Goal: Information Seeking & Learning: Find specific fact

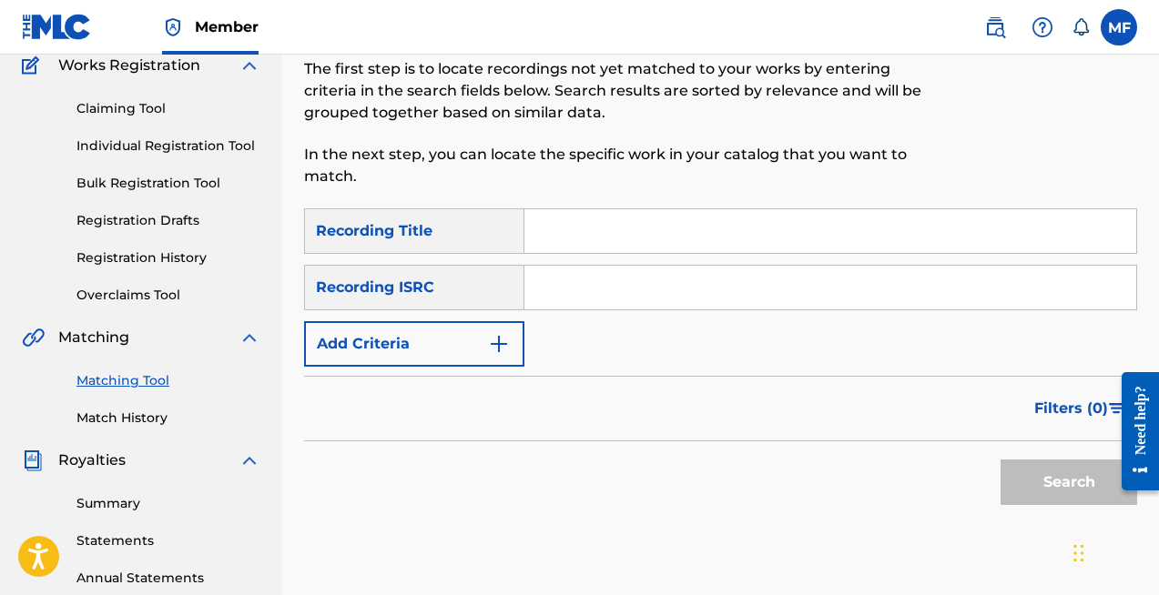
scroll to position [239, 0]
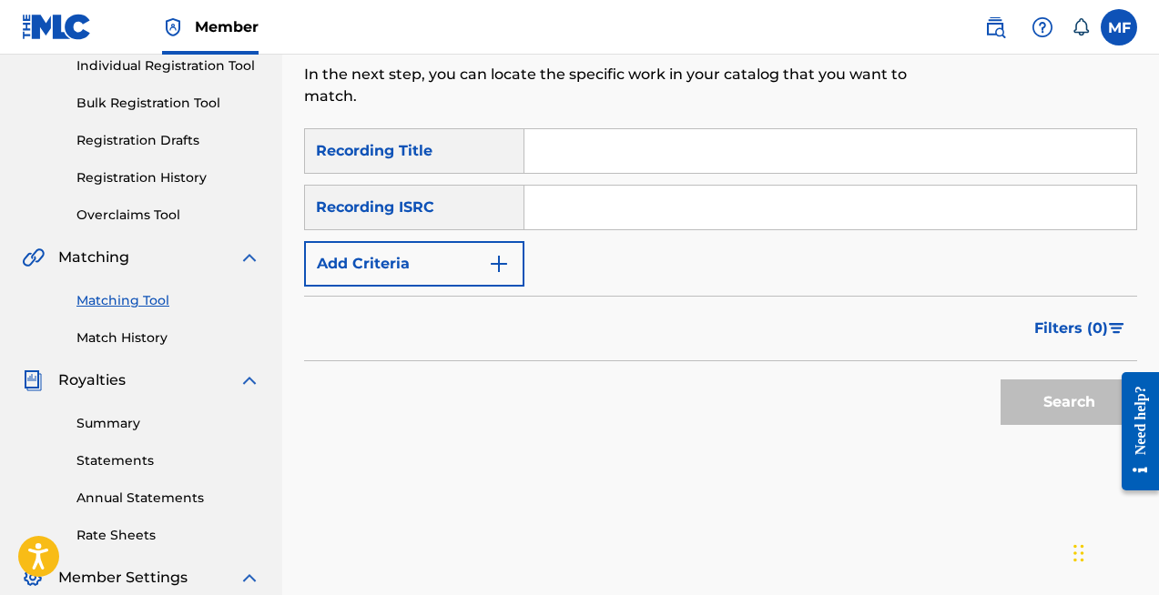
click at [573, 141] on input "Search Form" at bounding box center [830, 151] width 612 height 44
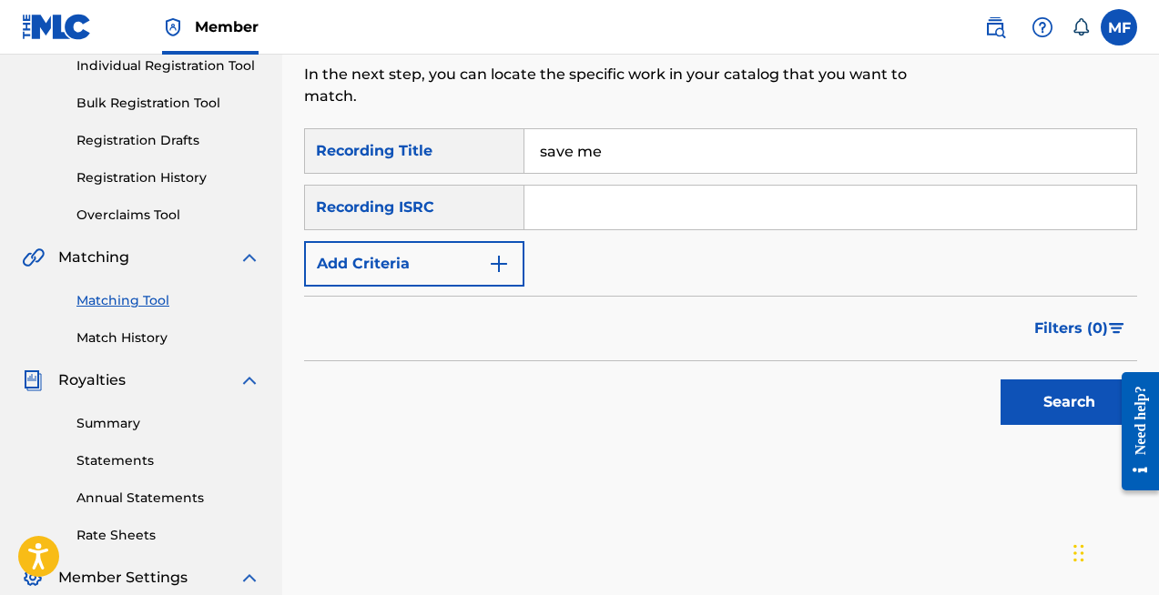
click at [1061, 408] on button "Search" at bounding box center [1069, 403] width 137 height 46
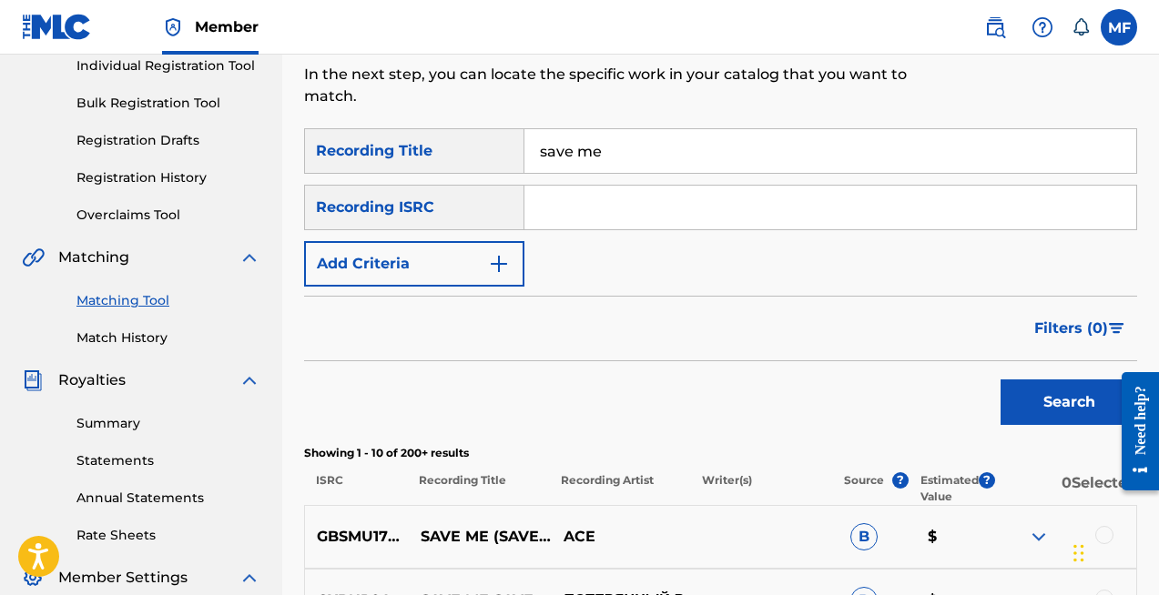
click at [625, 162] on input "save me" at bounding box center [830, 151] width 612 height 44
type input "SHOW YOU"
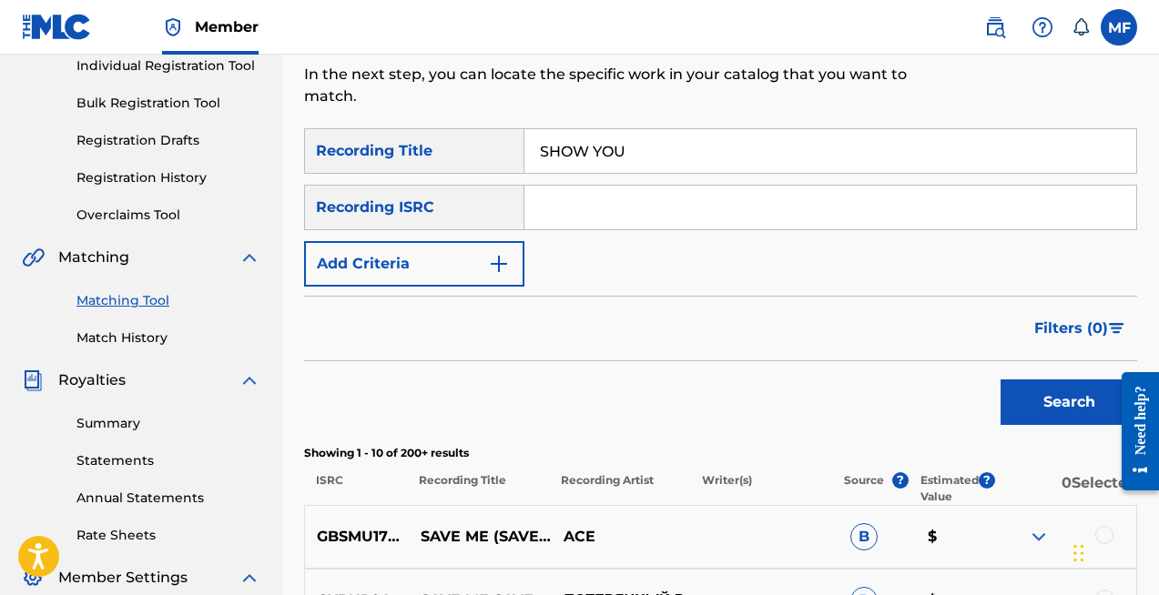
click at [473, 208] on div "Recording ISRC" at bounding box center [414, 208] width 220 height 46
click at [416, 261] on button "Add Criteria" at bounding box center [414, 264] width 220 height 46
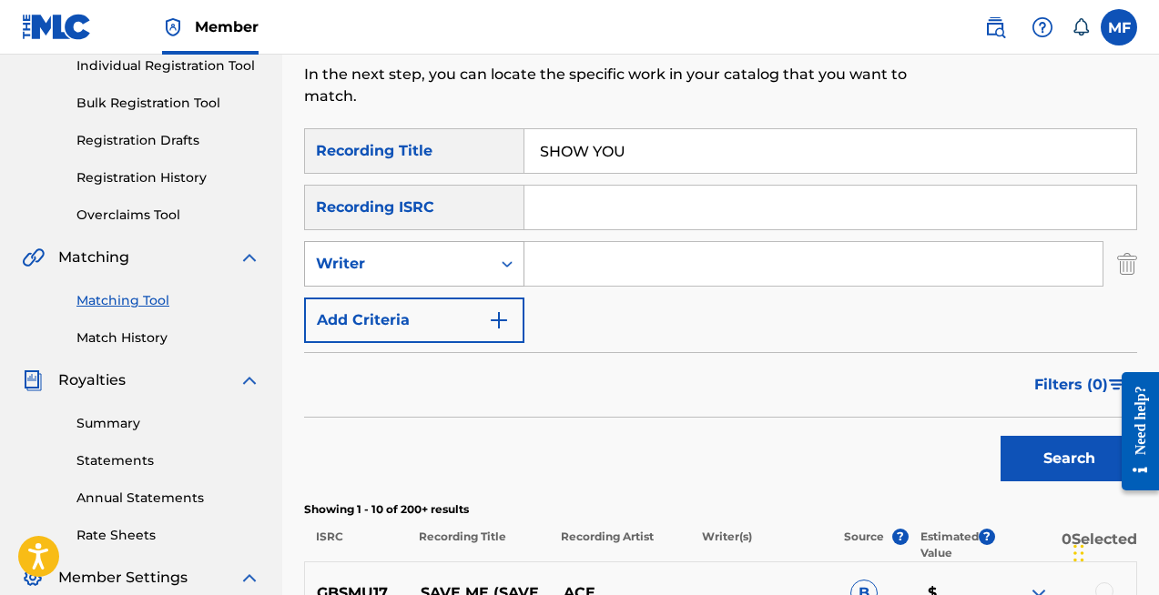
click at [387, 262] on div "Writer" at bounding box center [398, 264] width 164 height 22
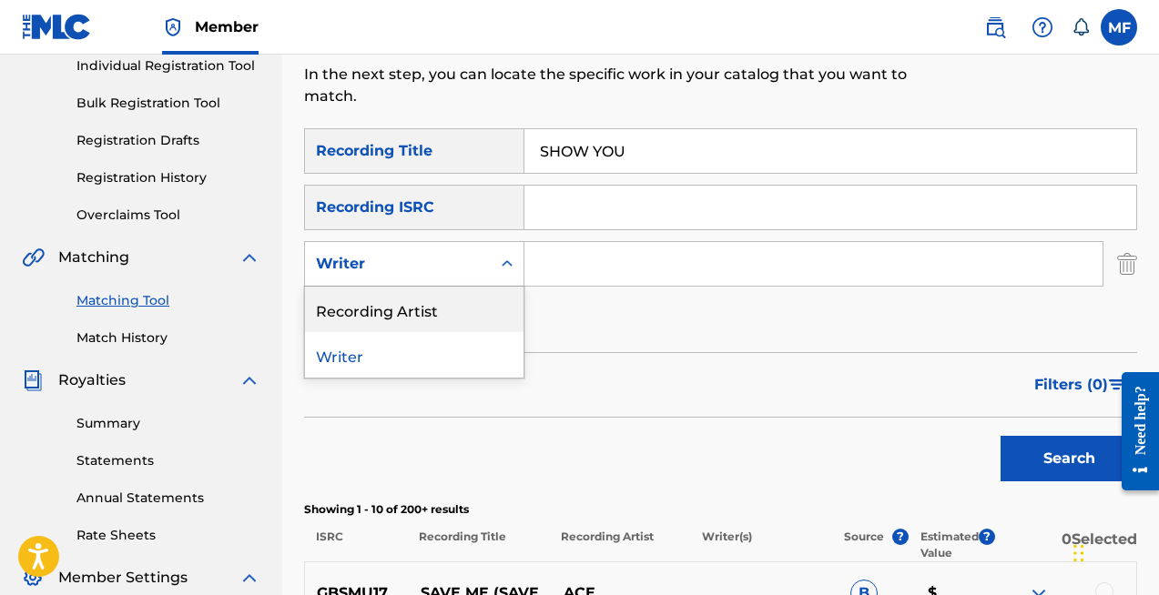
click at [368, 318] on div "Recording Artist" at bounding box center [414, 310] width 219 height 46
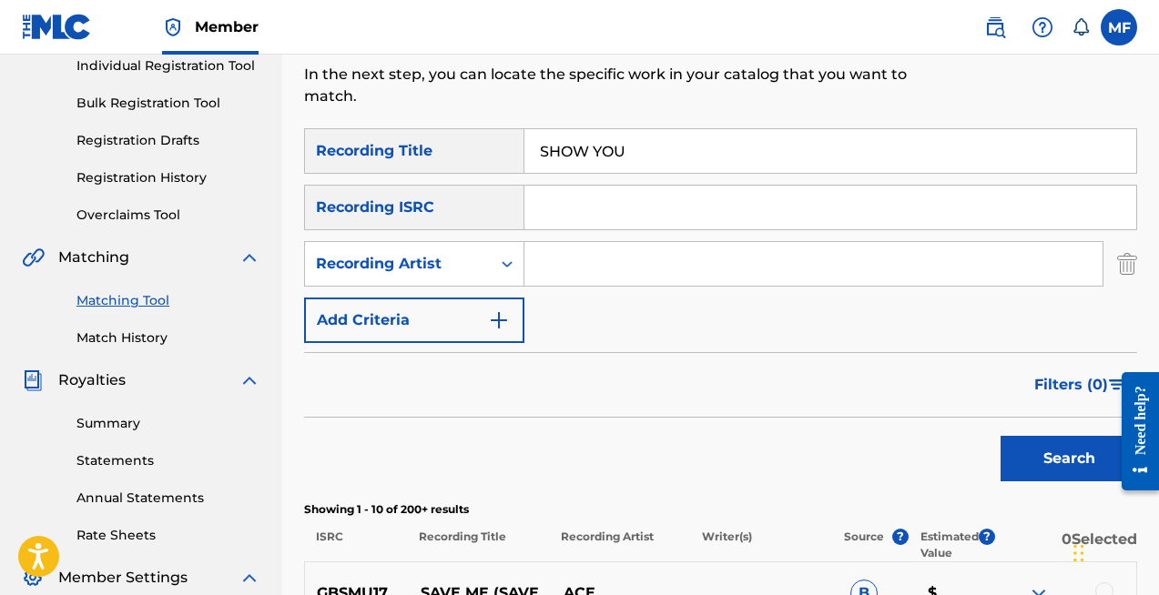
click at [566, 265] on input "Search Form" at bounding box center [813, 264] width 578 height 44
click at [491, 262] on div "Search Form" at bounding box center [507, 264] width 33 height 33
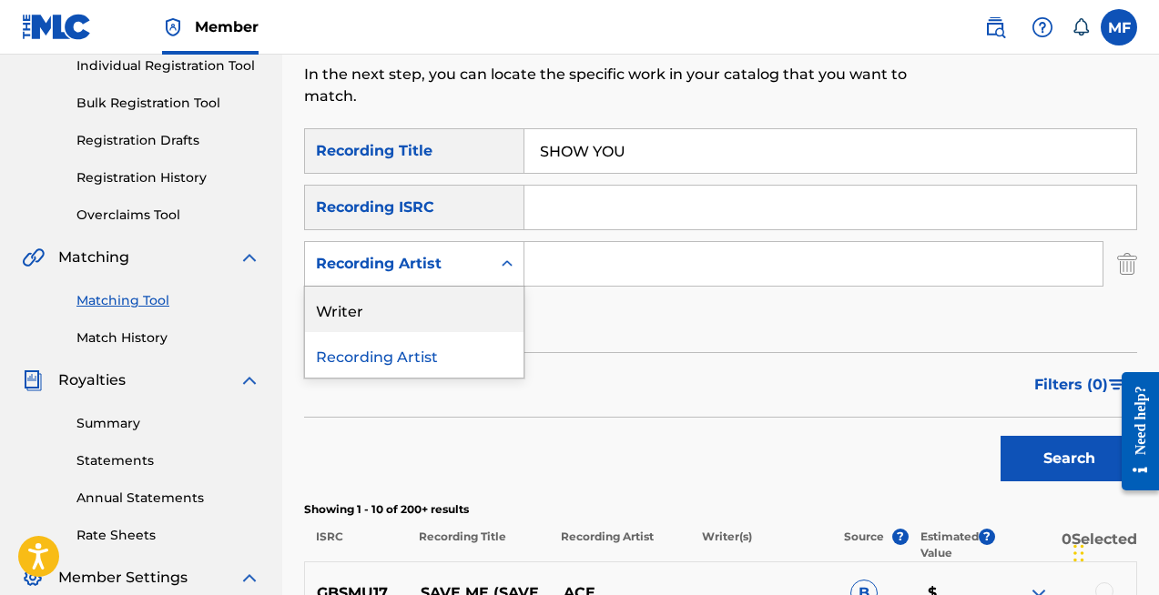
click at [351, 308] on div "Writer" at bounding box center [414, 310] width 219 height 46
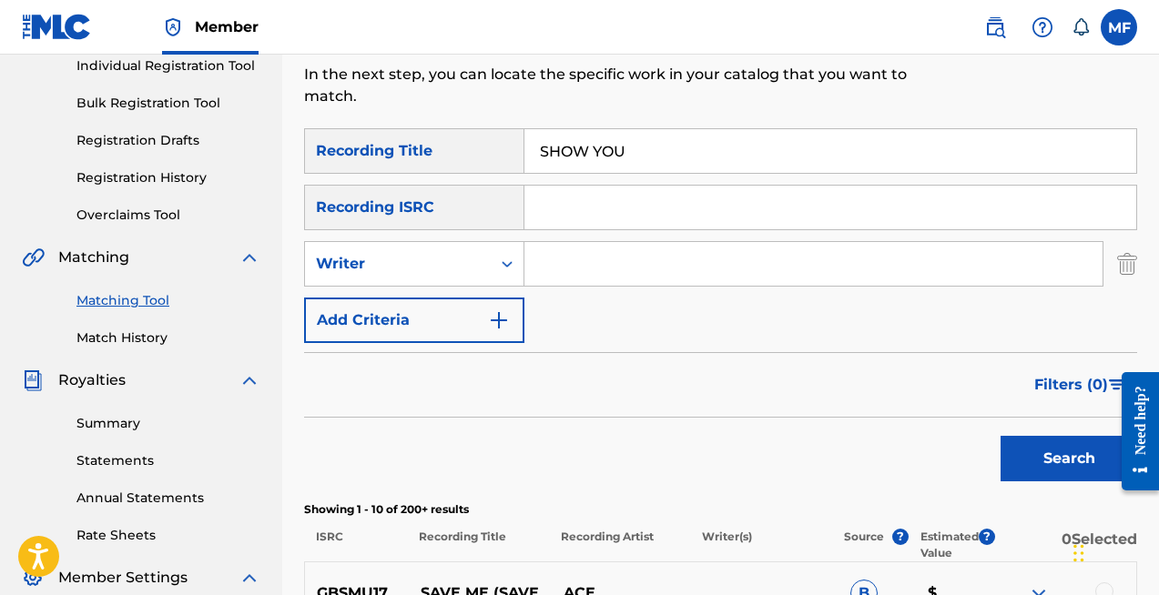
click at [582, 263] on input "Search Form" at bounding box center [813, 264] width 578 height 44
type input "[PERSON_NAME]"
click at [1001, 436] on button "Search" at bounding box center [1069, 459] width 137 height 46
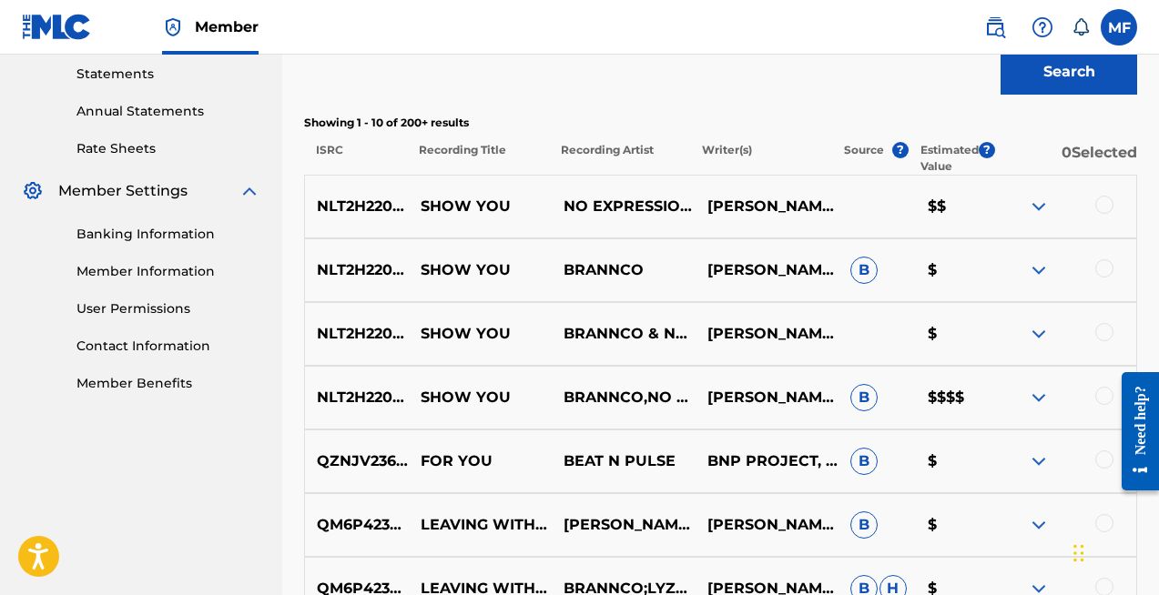
scroll to position [627, 0]
click at [1041, 396] on img at bounding box center [1039, 397] width 22 height 22
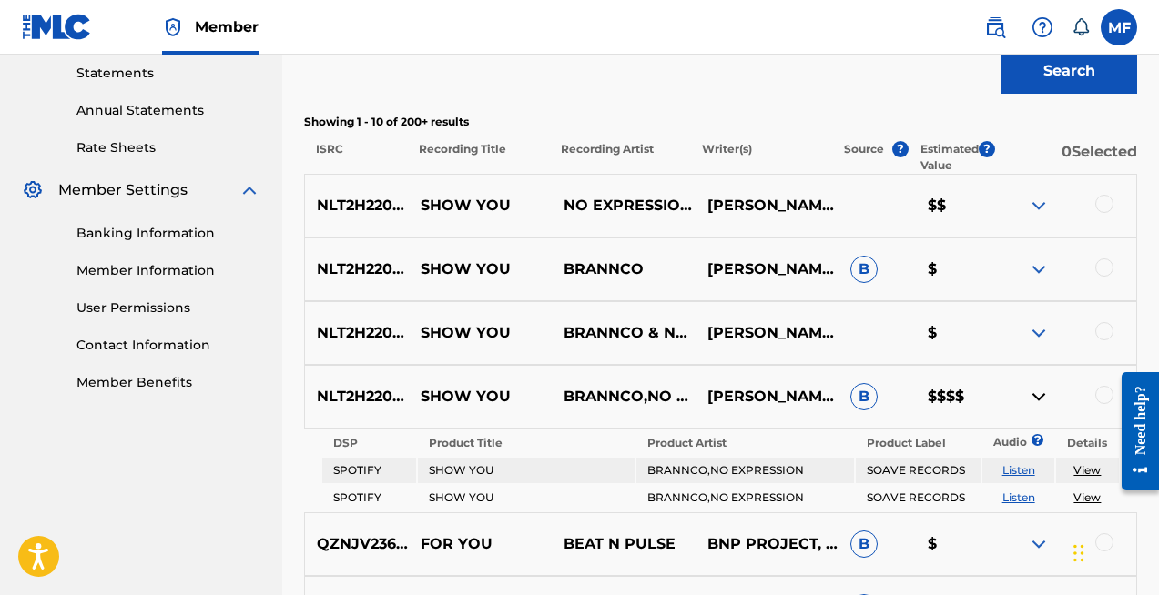
click at [861, 398] on span "B" at bounding box center [863, 396] width 27 height 27
drag, startPoint x: 972, startPoint y: 394, endPoint x: 911, endPoint y: 395, distance: 61.0
click at [911, 395] on div "NLT2H2200497 SHOW YOU BRANNCO,NO EXPRESSION [PERSON_NAME], [PERSON_NAME] [PERSO…" at bounding box center [720, 397] width 833 height 64
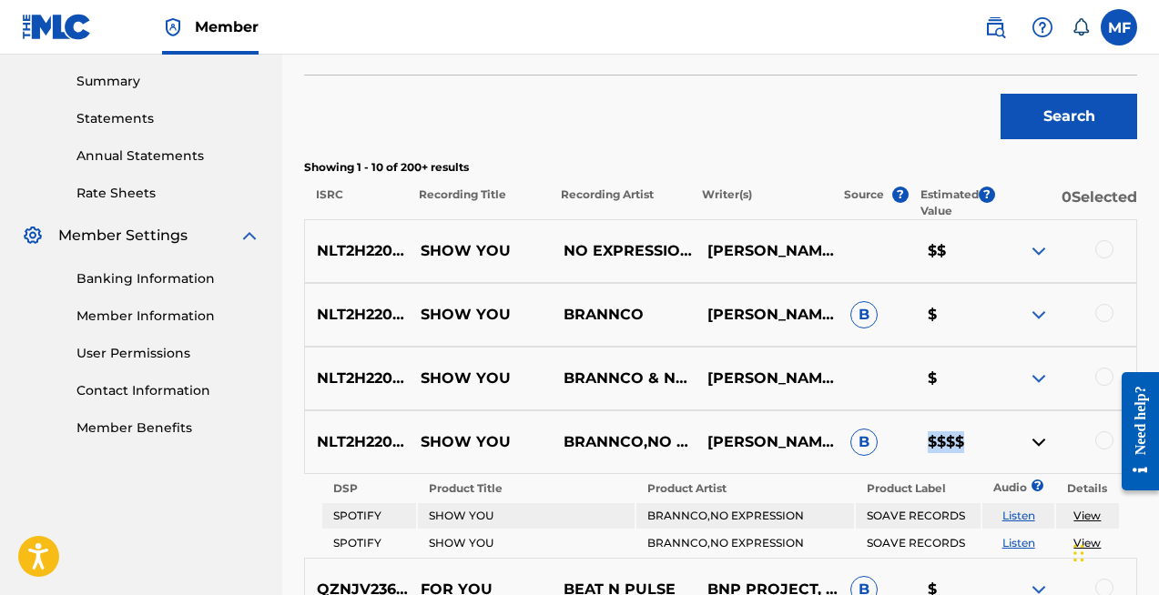
scroll to position [680, 0]
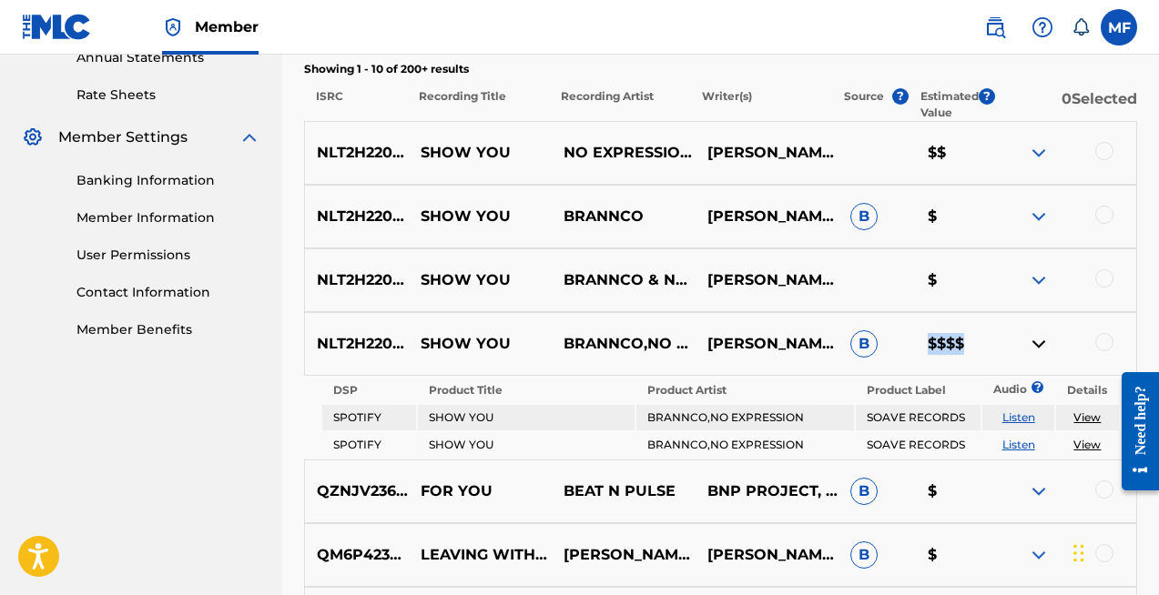
click at [1034, 345] on img at bounding box center [1039, 344] width 22 height 22
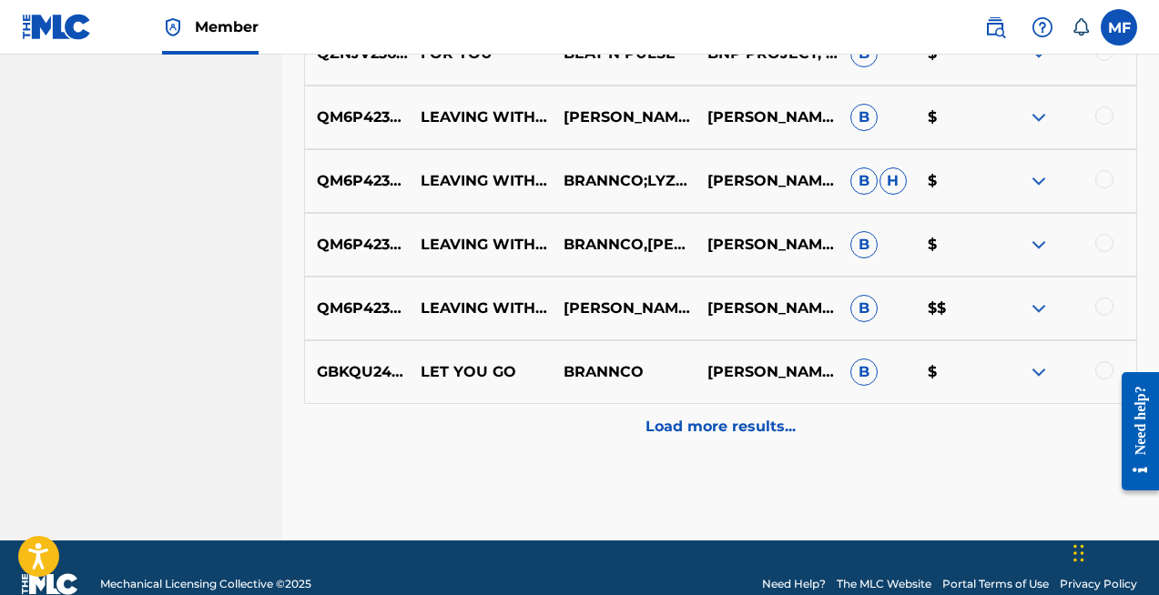
scroll to position [1027, 0]
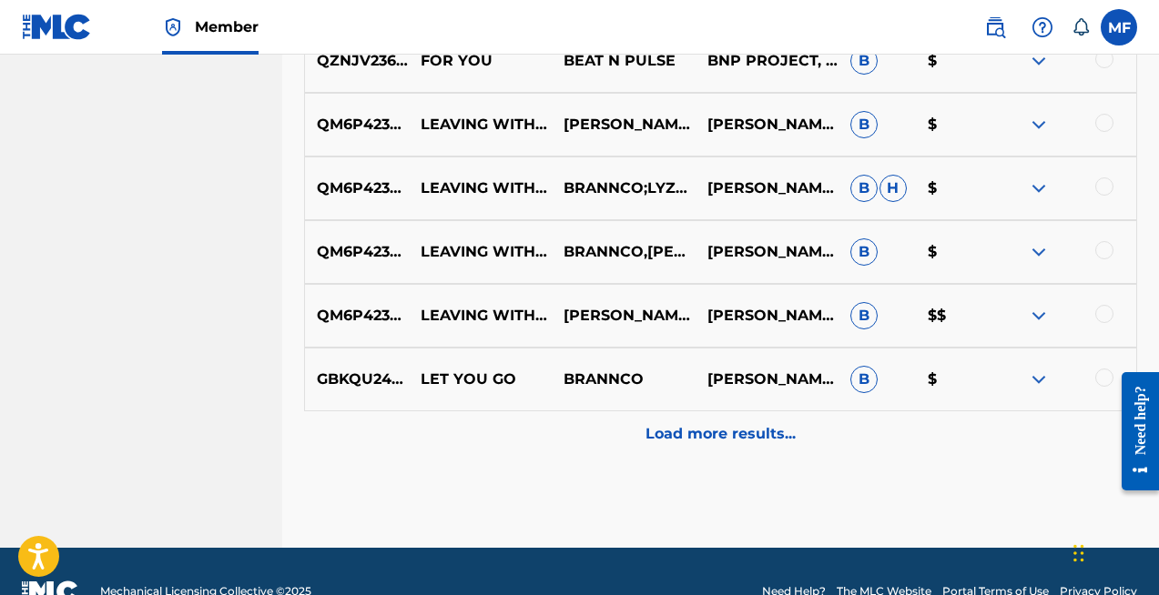
click at [700, 423] on p "Load more results..." at bounding box center [721, 434] width 150 height 22
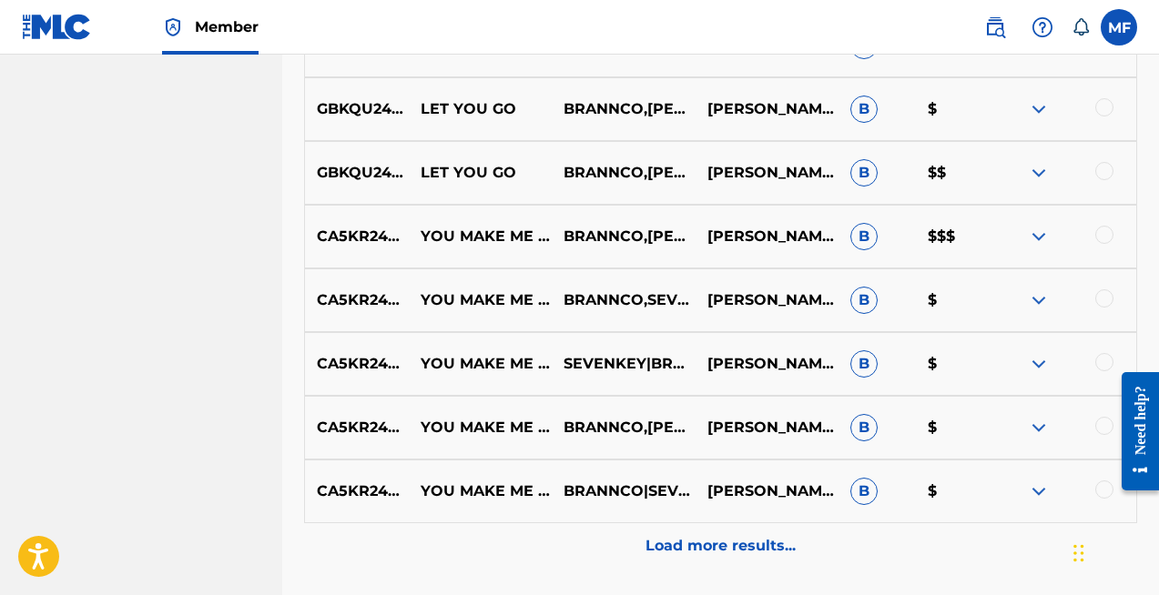
scroll to position [1561, 0]
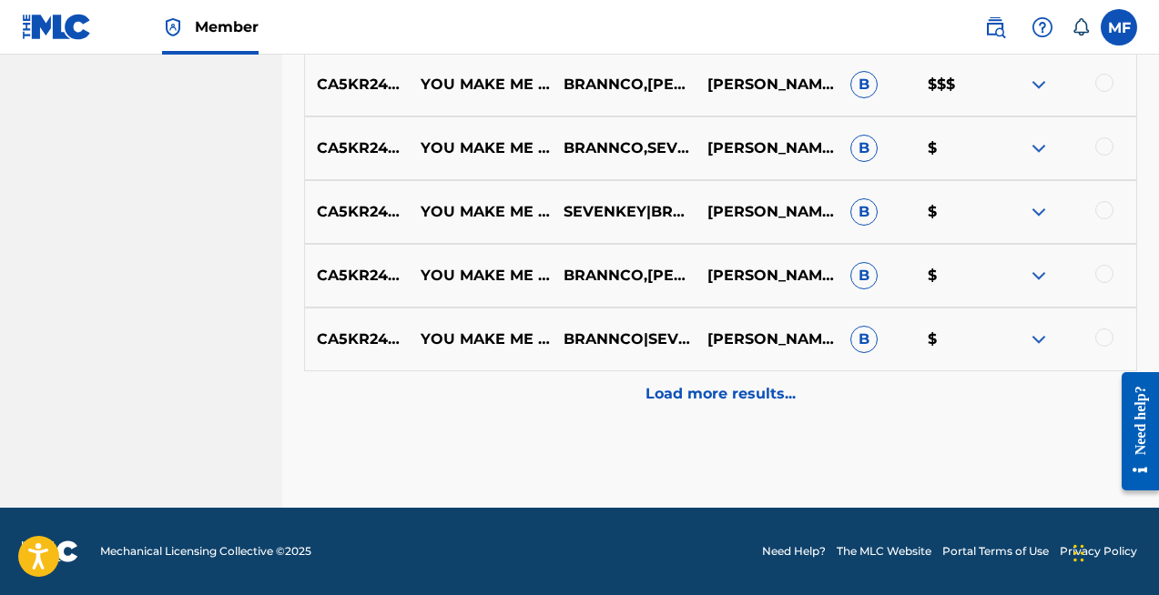
click at [697, 407] on div "Load more results..." at bounding box center [720, 394] width 833 height 46
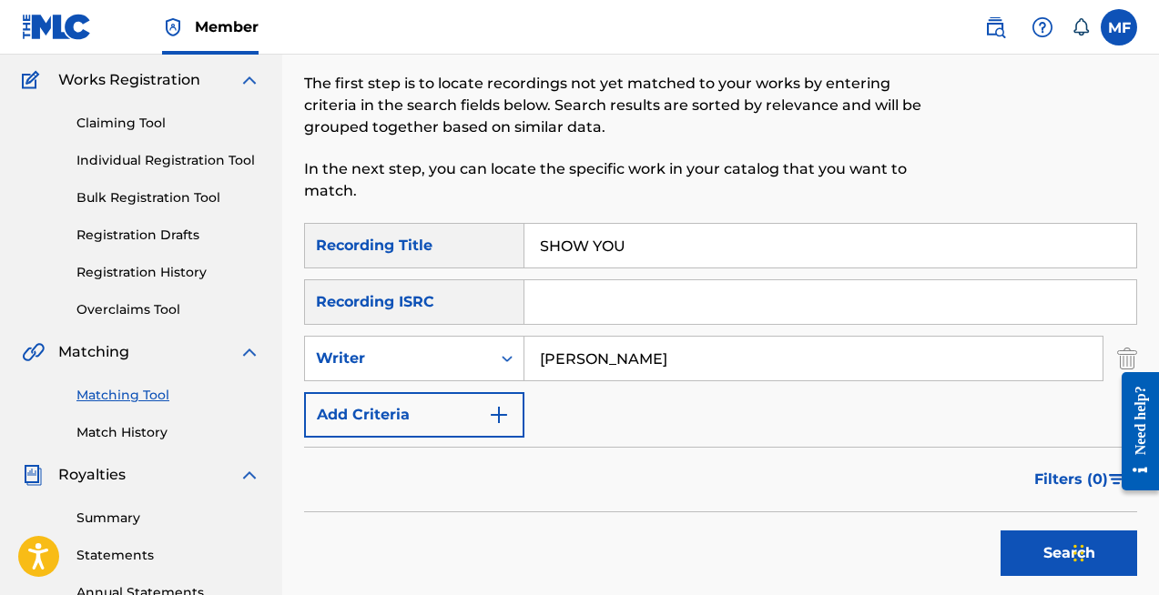
scroll to position [0, 0]
